Goal: Understand process/instructions

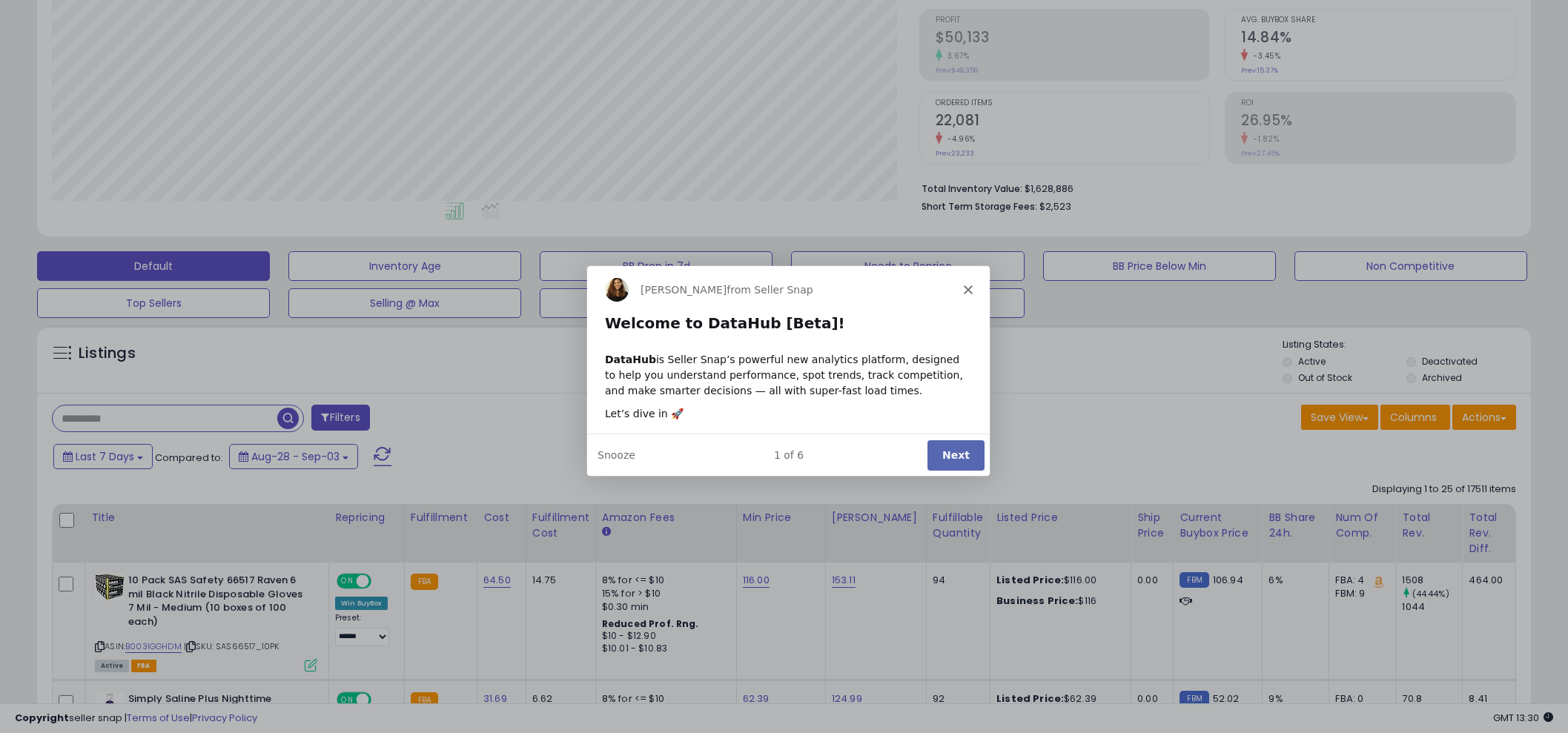
scroll to position [303, 866]
click at [959, 451] on button "Next" at bounding box center [954, 454] width 58 height 31
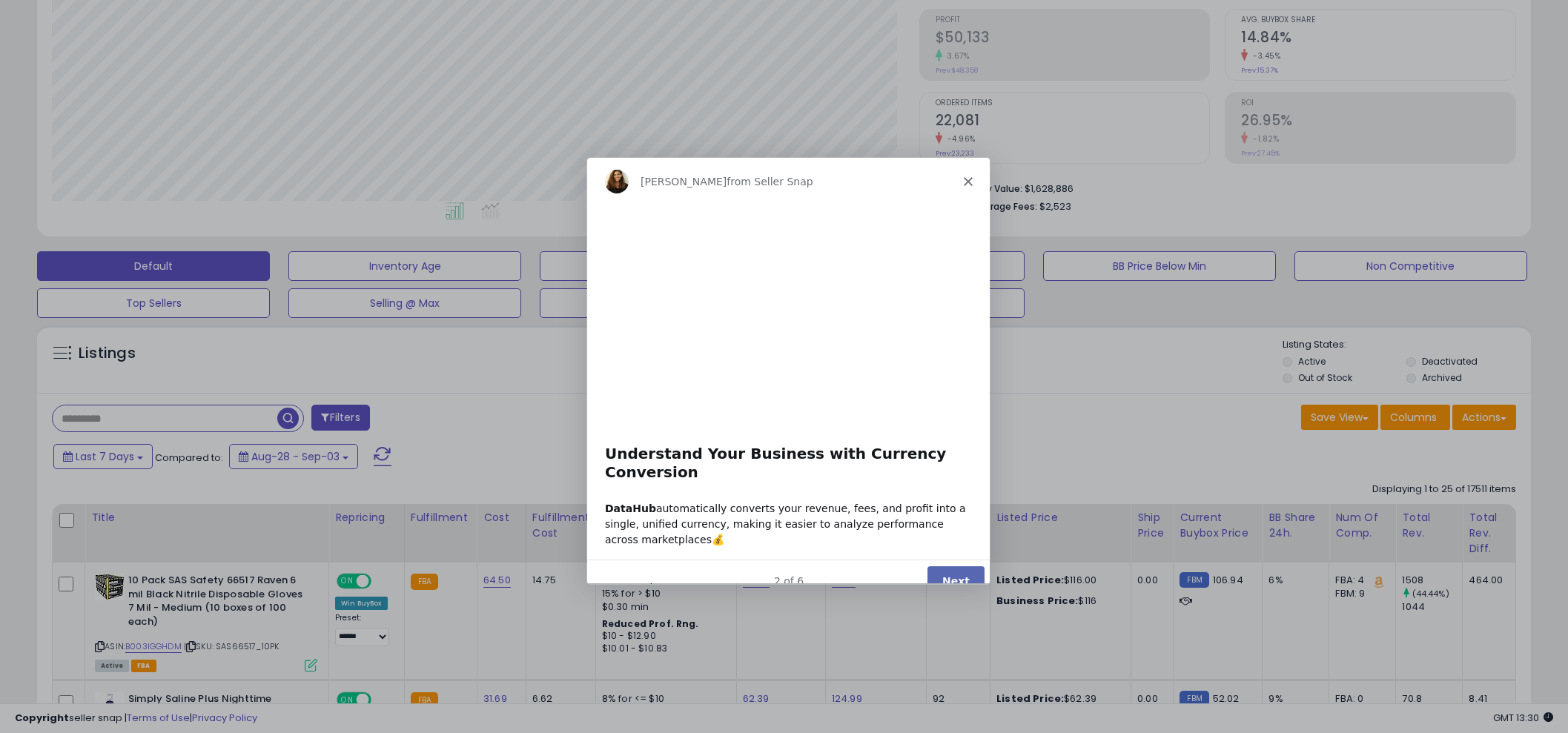
scroll to position [0, 0]
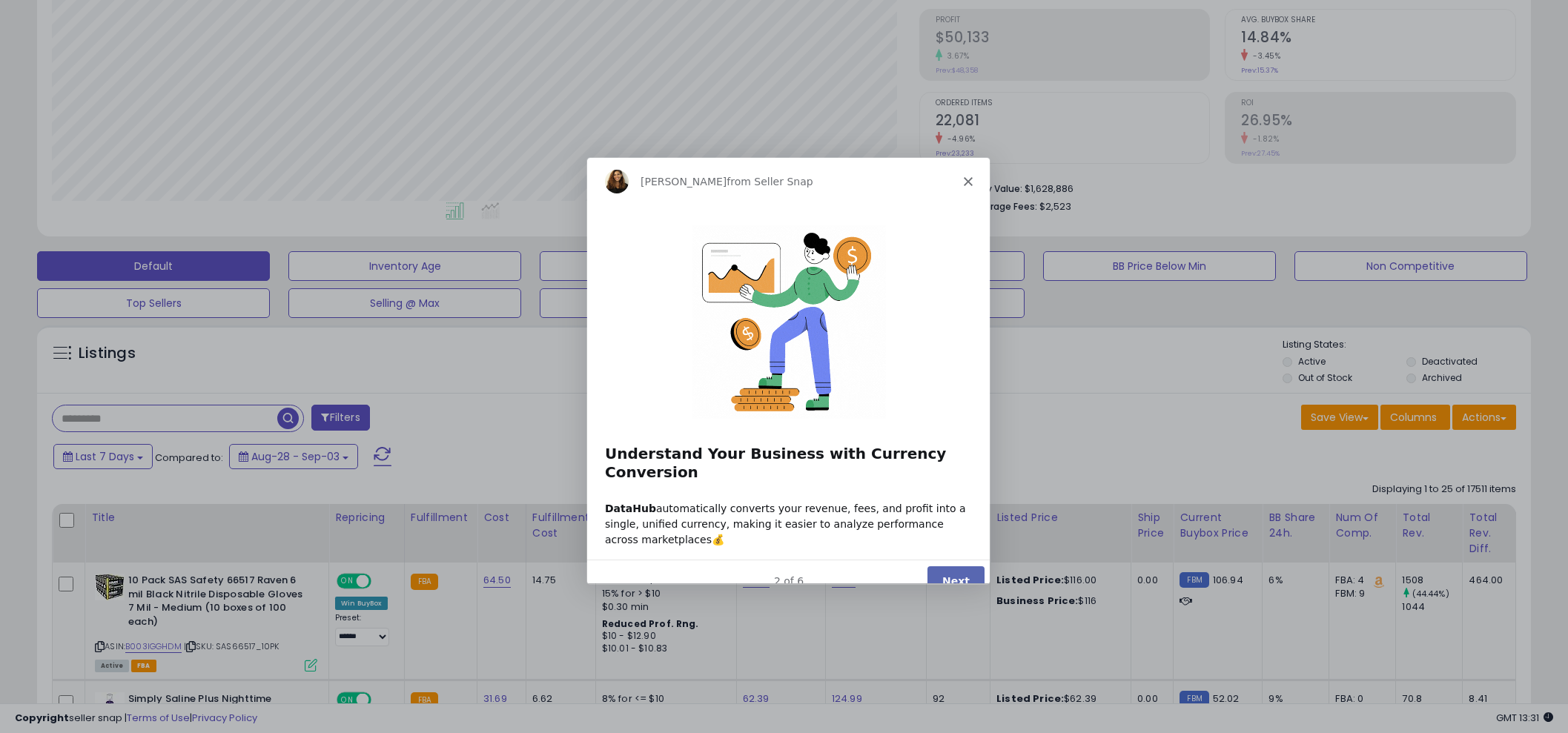
click at [959, 565] on button "Next" at bounding box center [954, 580] width 58 height 31
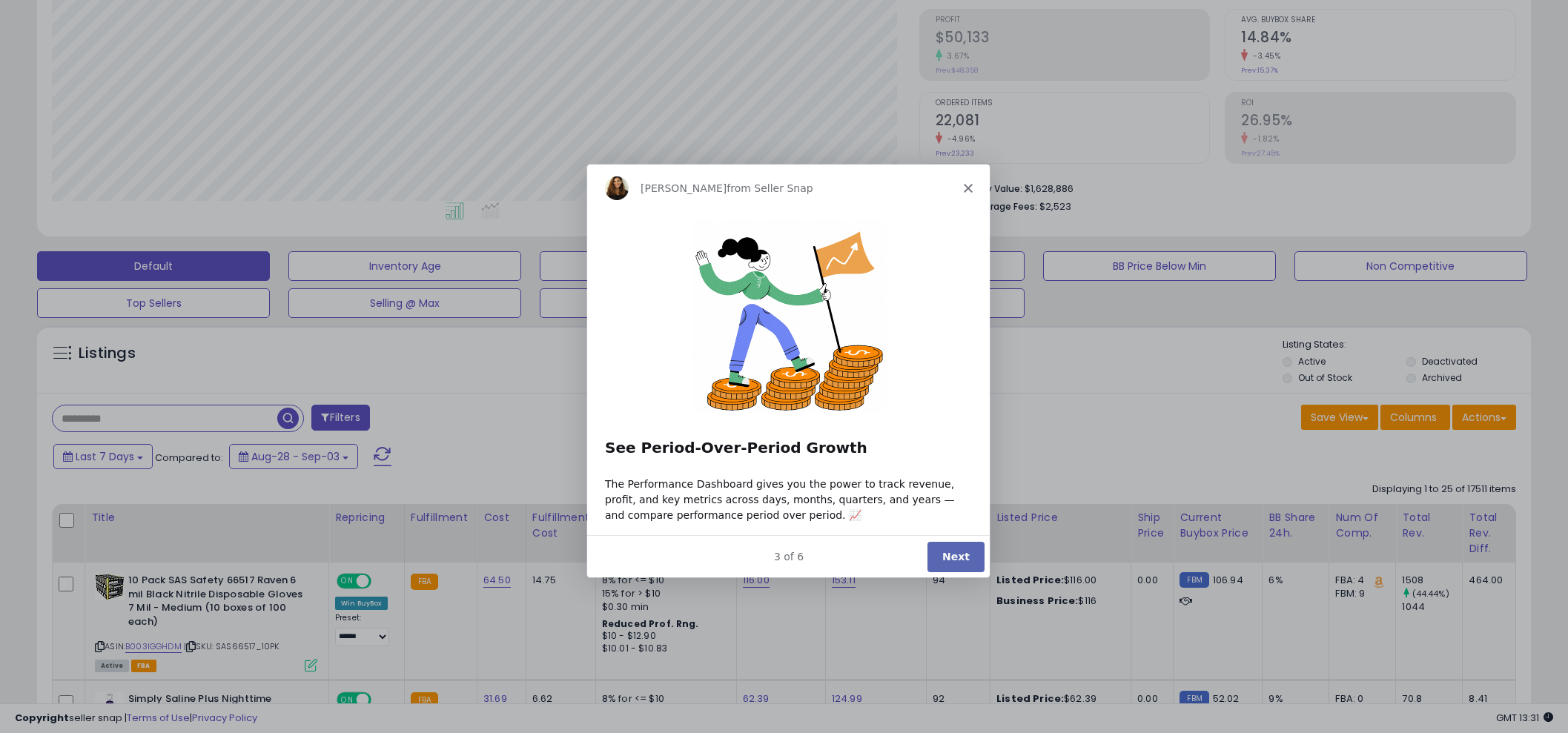
click at [961, 551] on button "Next" at bounding box center [954, 555] width 58 height 31
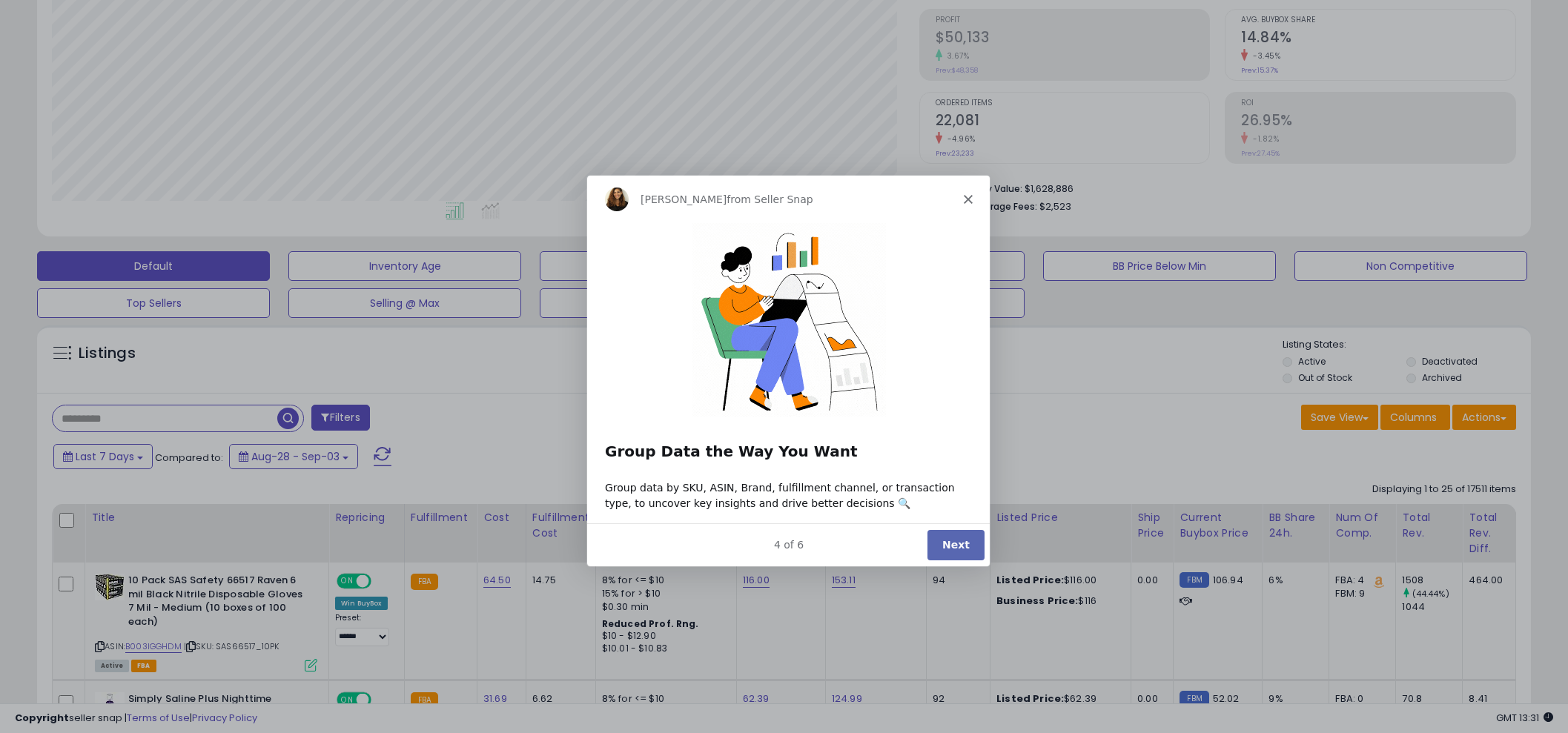
click at [906, 506] on div "Group data by SKU, ASIN, Brand, fulfillment channel, or transaction type, to un…" at bounding box center [786, 495] width 368 height 31
click at [960, 541] on button "Next" at bounding box center [954, 544] width 58 height 31
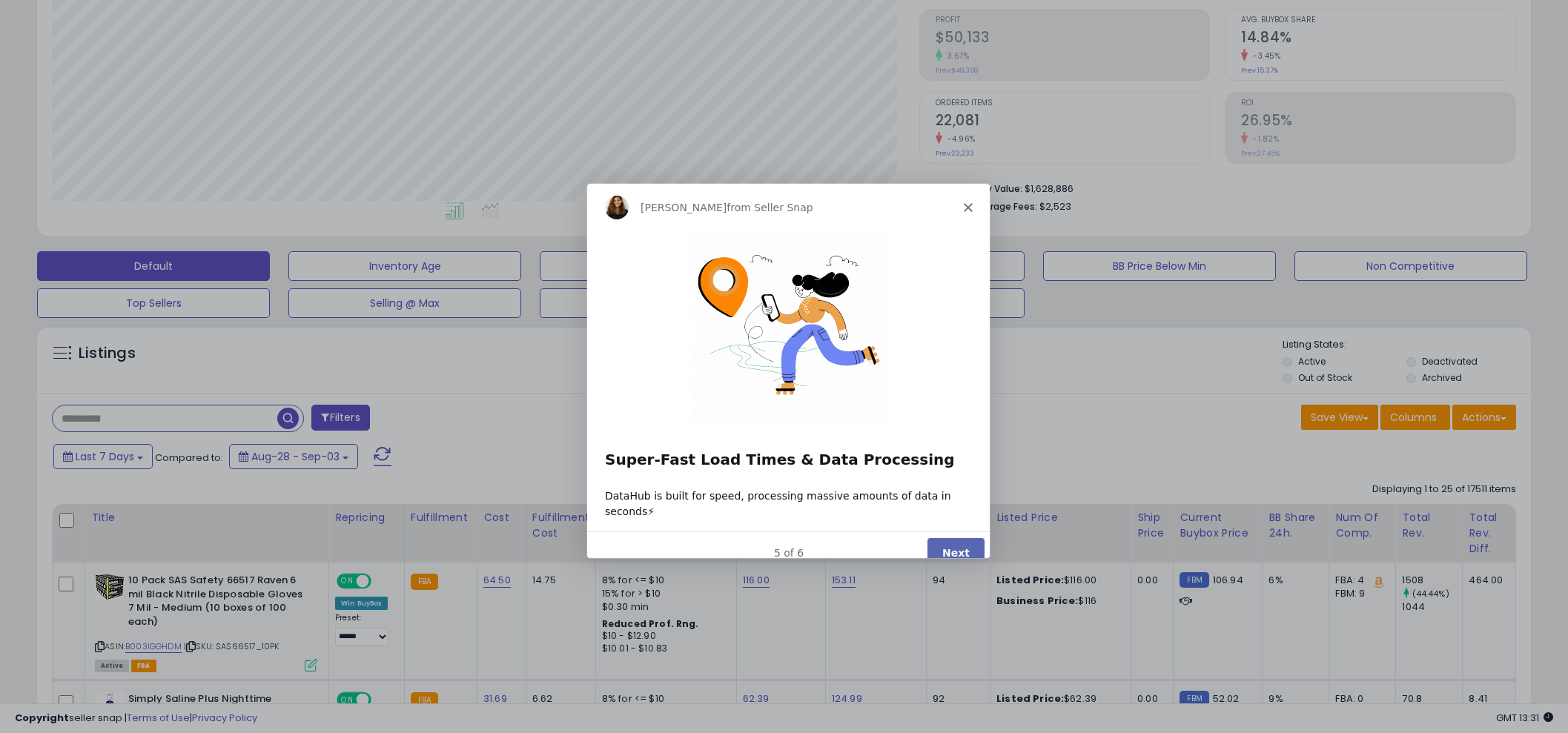
click at [954, 536] on button "Next" at bounding box center [954, 552] width 58 height 31
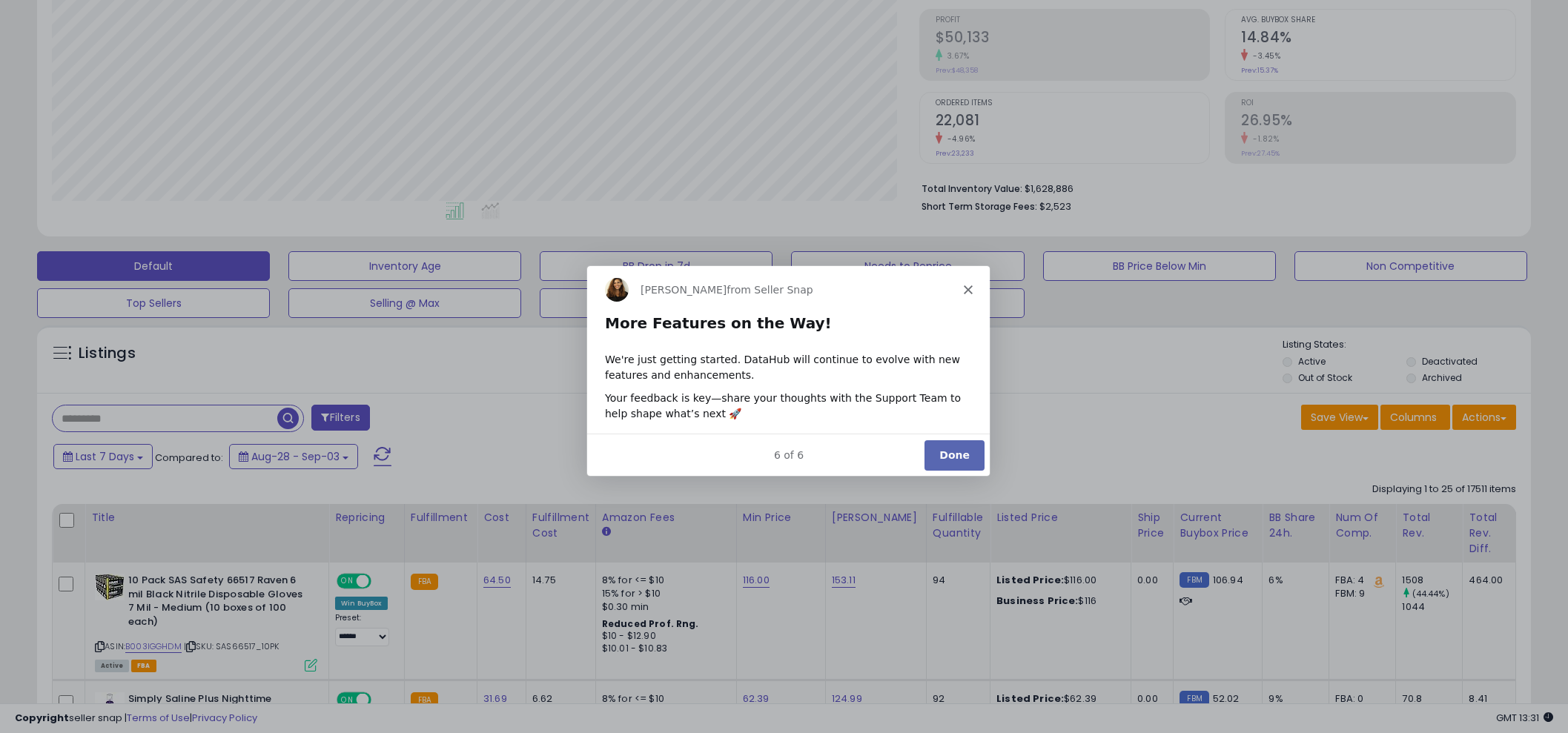
click at [942, 451] on button "Done" at bounding box center [952, 454] width 60 height 31
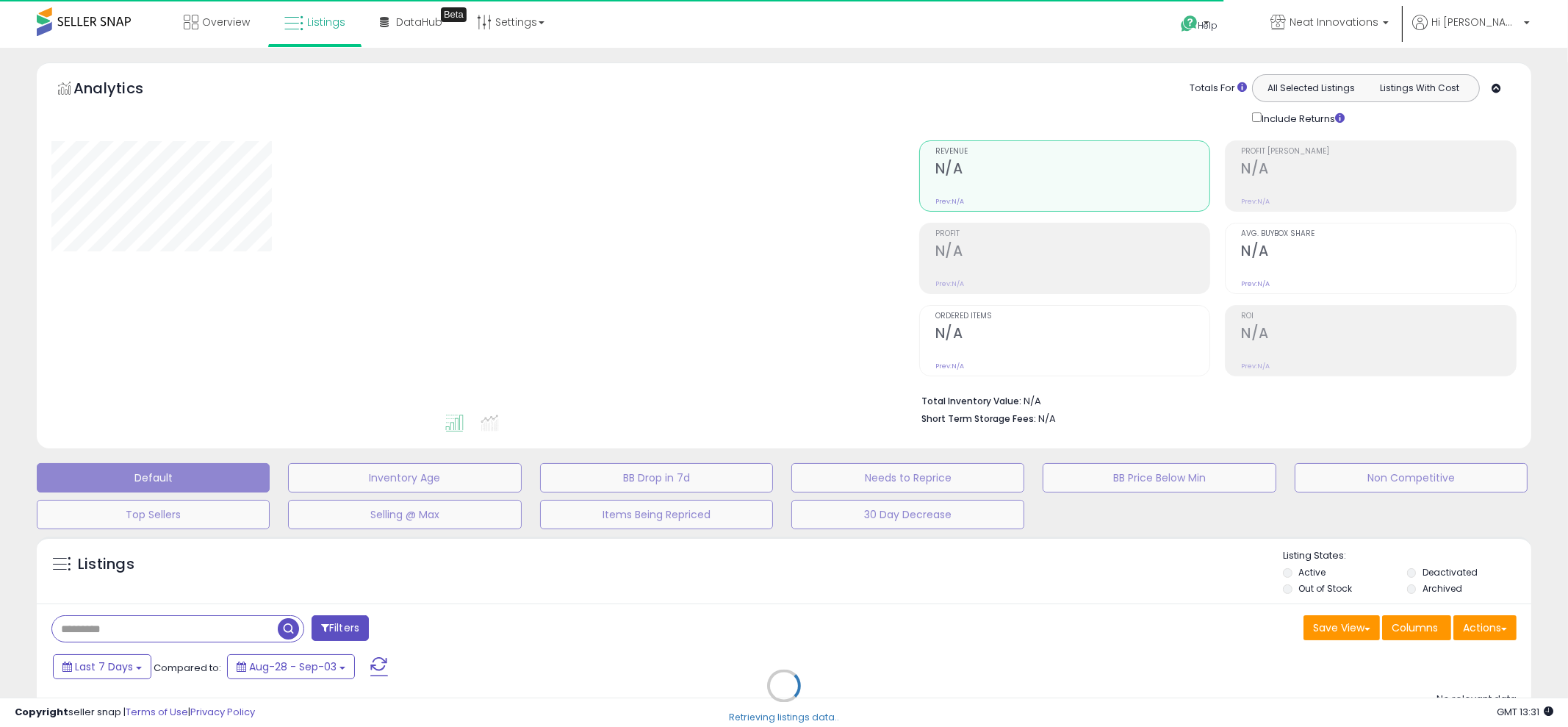
type input "**********"
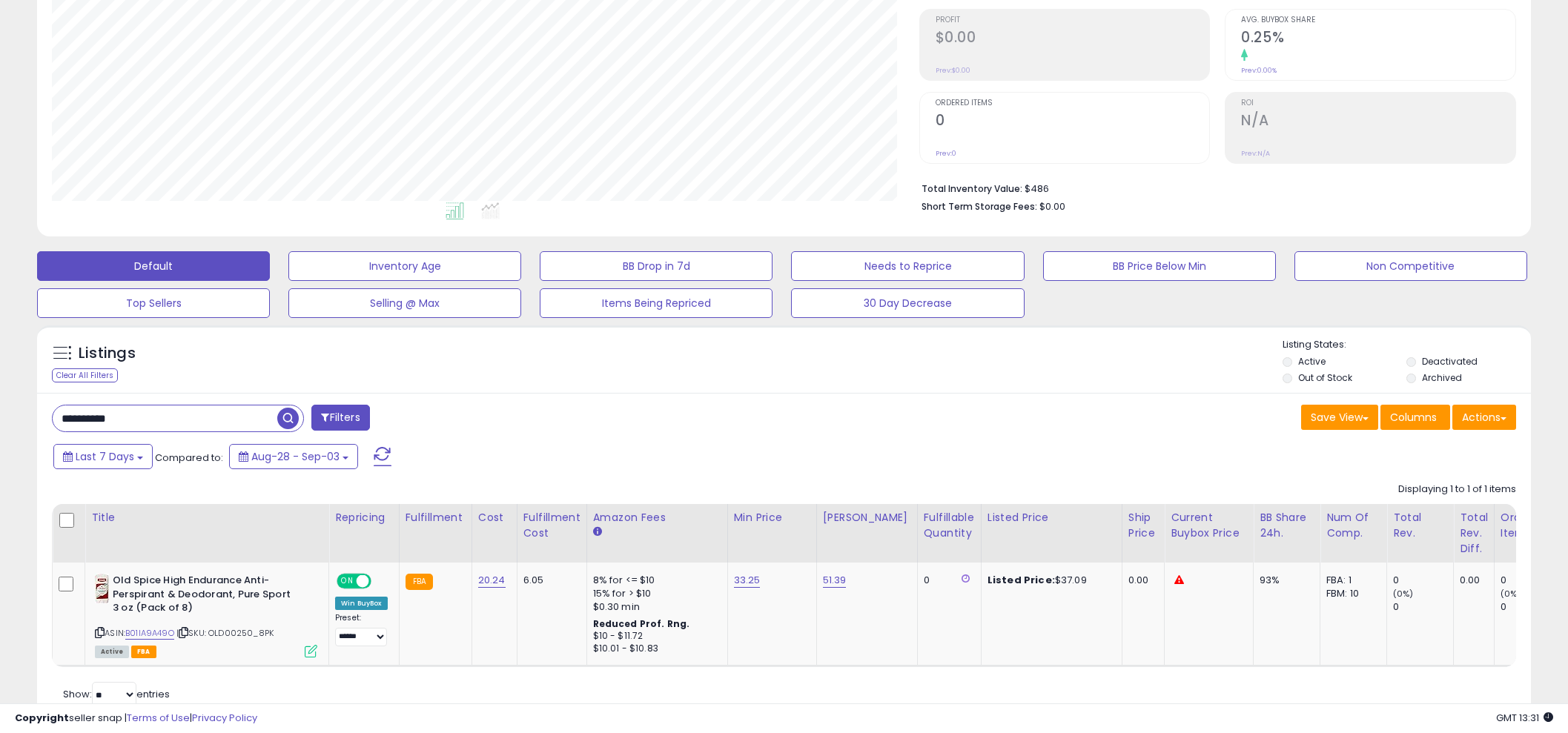
scroll to position [303, 866]
